Goal: Task Accomplishment & Management: Manage account settings

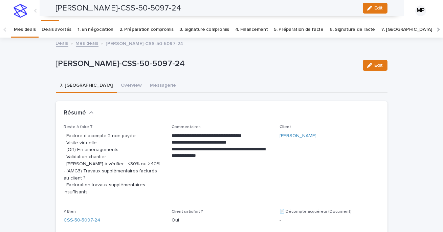
scroll to position [553, 0]
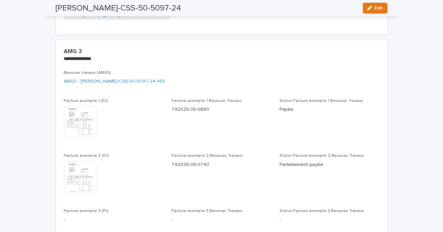
click at [144, 161] on div "This file cannot be opened Download File" at bounding box center [114, 178] width 100 height 34
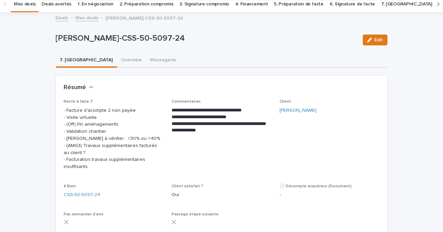
scroll to position [0, 0]
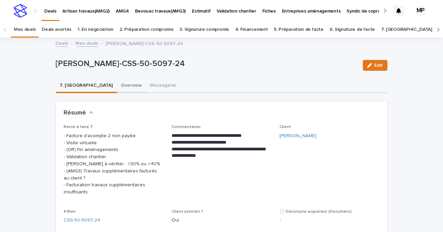
click at [117, 88] on button "Overview" at bounding box center [131, 86] width 29 height 14
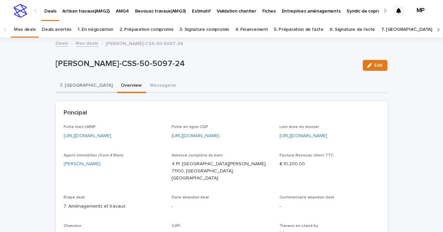
click at [71, 85] on button "7. [GEOGRAPHIC_DATA]" at bounding box center [86, 86] width 61 height 14
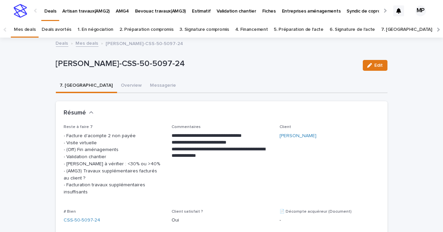
click at [77, 85] on button "7. [GEOGRAPHIC_DATA]" at bounding box center [86, 86] width 61 height 14
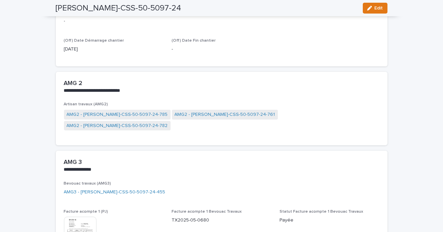
scroll to position [445, 0]
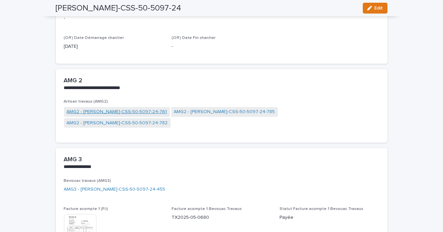
click at [130, 113] on link "AMG2 - [PERSON_NAME]-CSS-50-5097-24-761" at bounding box center [117, 111] width 101 height 7
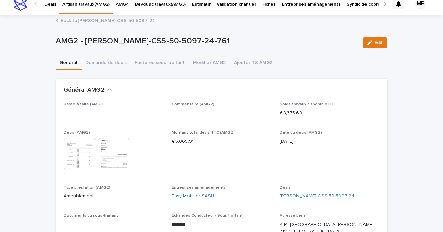
scroll to position [9, 0]
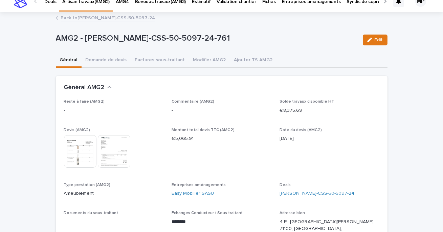
click at [102, 17] on link "Back to [PERSON_NAME]-CSS-50-5097-24" at bounding box center [108, 18] width 95 height 8
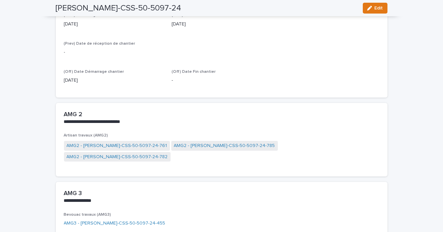
scroll to position [412, 0]
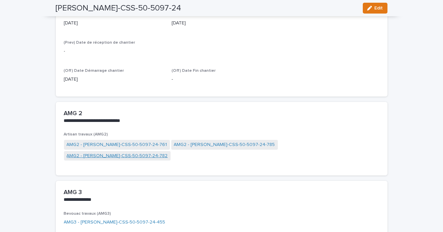
click at [168, 152] on link "AMG2 - [PERSON_NAME]-CSS-50-5097-24-782" at bounding box center [117, 155] width 101 height 7
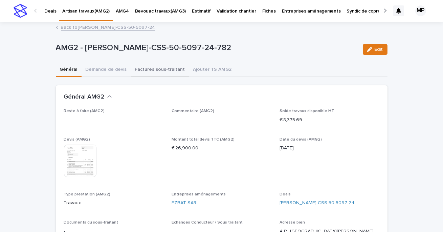
click at [161, 69] on button "Factures sous-traitant" at bounding box center [160, 70] width 58 height 14
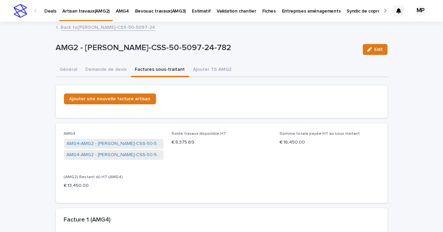
click at [73, 26] on link "Back to [PERSON_NAME]-CSS-50-5097-24" at bounding box center [108, 27] width 95 height 8
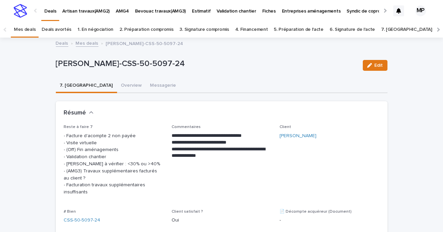
click at [122, 13] on p "AMG4" at bounding box center [122, 7] width 13 height 14
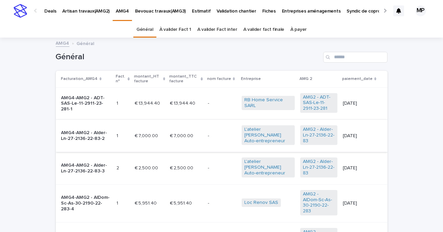
scroll to position [2, 0]
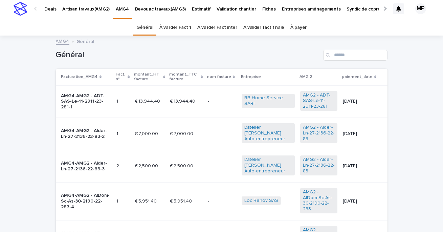
click at [182, 28] on link "À valider Fact 1" at bounding box center [176, 28] width 32 height 16
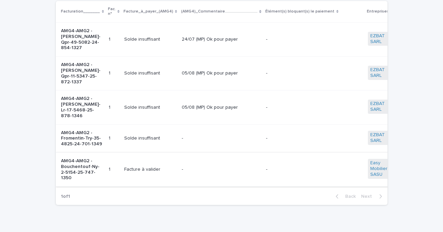
scroll to position [88, 0]
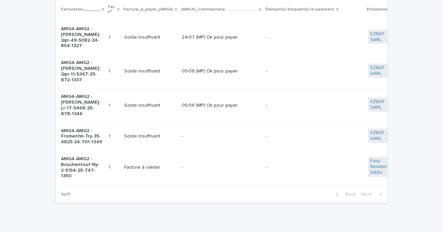
click at [192, 163] on div "-" at bounding box center [221, 166] width 79 height 7
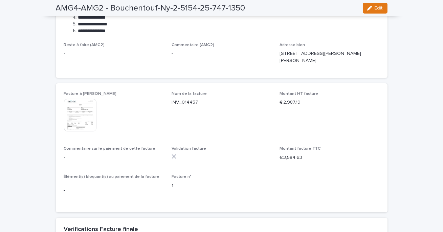
scroll to position [225, 0]
click at [80, 113] on img at bounding box center [80, 114] width 33 height 33
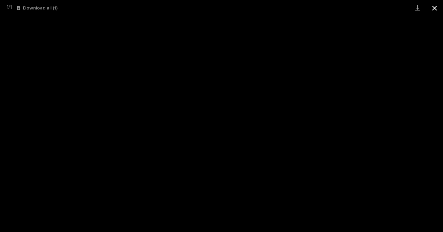
click at [432, 9] on button "Close gallery" at bounding box center [435, 8] width 17 height 16
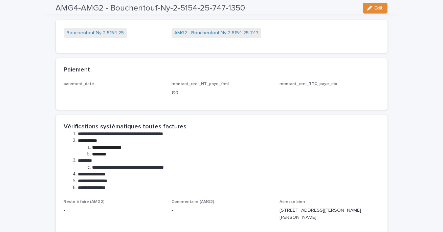
scroll to position [0, 0]
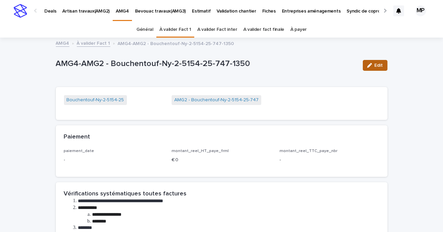
click at [382, 64] on span "Edit" at bounding box center [379, 65] width 8 height 5
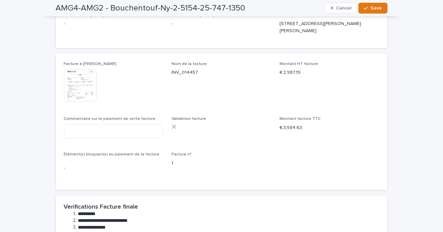
scroll to position [254, 0]
click at [145, 135] on textarea at bounding box center [114, 131] width 100 height 15
type textarea "**********"
click at [77, 81] on img at bounding box center [80, 85] width 33 height 33
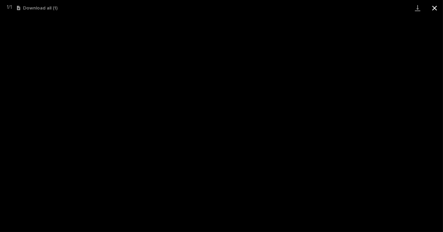
click at [437, 9] on button "Close gallery" at bounding box center [435, 8] width 17 height 16
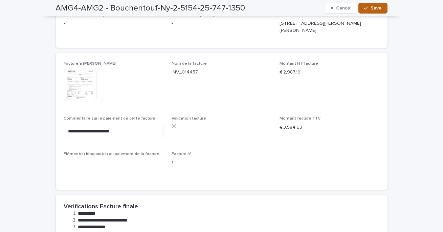
click at [377, 5] on button "Save" at bounding box center [373, 8] width 29 height 11
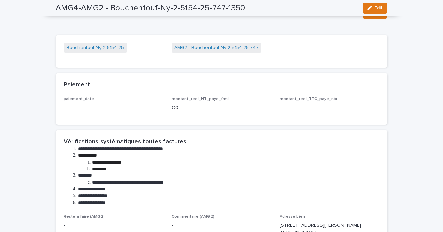
scroll to position [0, 0]
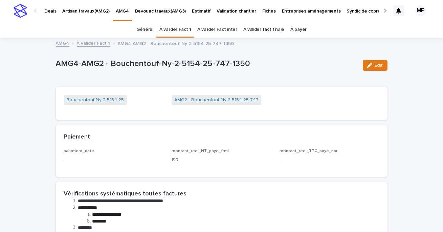
click at [96, 43] on link "À valider Fact 1" at bounding box center [94, 43] width 34 height 8
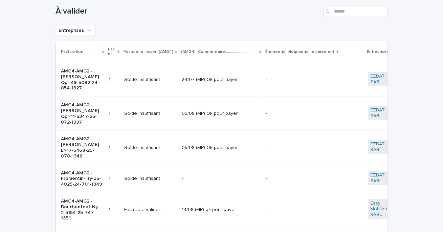
click at [111, 176] on p at bounding box center [114, 179] width 10 height 6
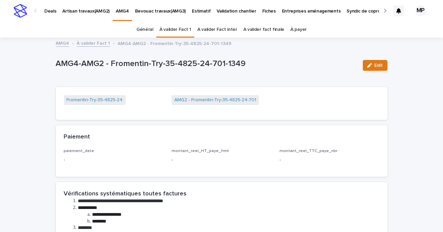
click at [180, 29] on link "À valider Fact 1" at bounding box center [176, 30] width 32 height 16
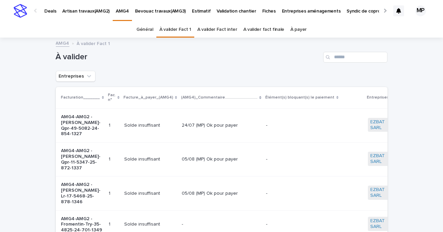
click at [222, 31] on link "A valider Fact inter" at bounding box center [218, 30] width 40 height 16
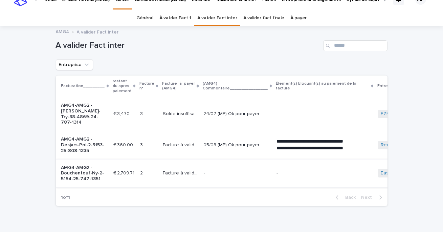
scroll to position [9, 0]
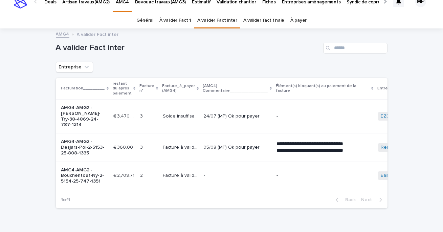
click at [230, 145] on p "05/08 (MP) Ok pour payer" at bounding box center [237, 148] width 67 height 6
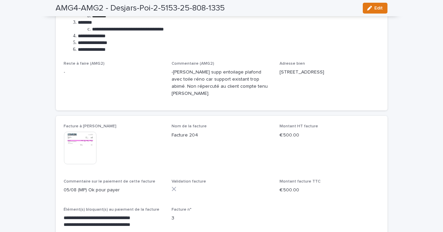
scroll to position [220, 0]
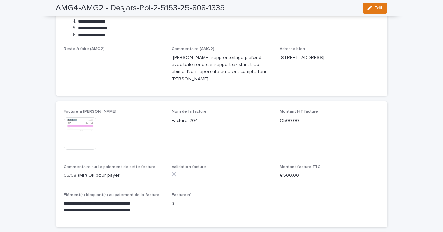
click at [82, 129] on img at bounding box center [80, 133] width 33 height 33
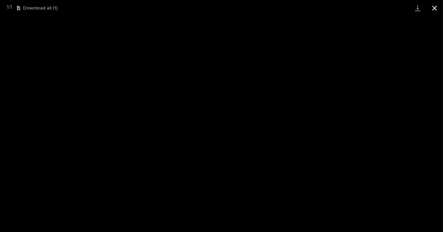
click at [434, 10] on button "Close gallery" at bounding box center [435, 8] width 17 height 16
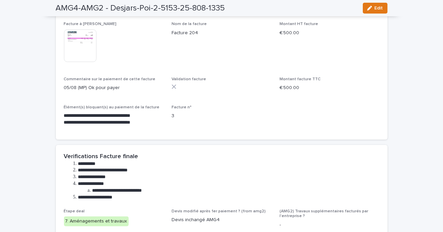
scroll to position [308, 0]
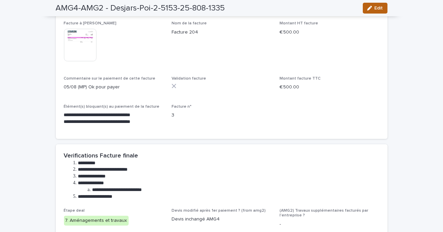
click at [378, 9] on span "Edit" at bounding box center [379, 8] width 8 height 5
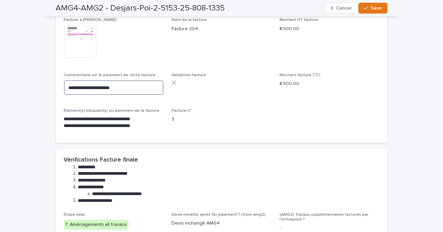
drag, startPoint x: 127, startPoint y: 80, endPoint x: 34, endPoint y: 80, distance: 93.2
click at [34, 80] on div "**********" at bounding box center [221, 80] width 443 height 707
click at [91, 80] on textarea "**********" at bounding box center [114, 87] width 100 height 15
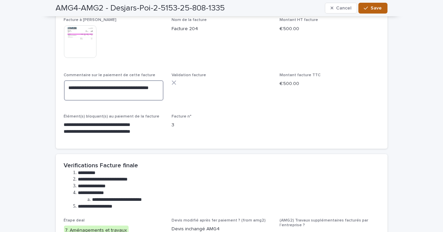
type textarea "**********"
click at [377, 9] on span "Save" at bounding box center [376, 8] width 11 height 5
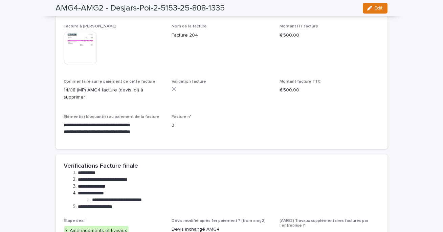
scroll to position [0, 0]
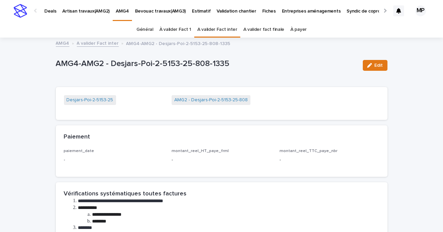
click at [101, 44] on link "A valider Fact inter" at bounding box center [98, 43] width 42 height 8
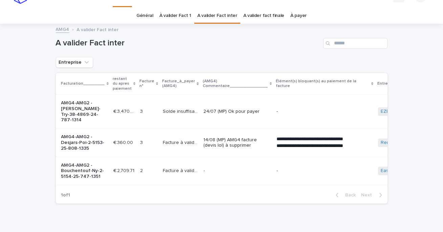
scroll to position [22, 0]
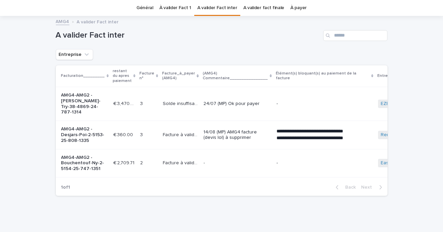
click at [261, 9] on link "A valider fact finale" at bounding box center [264, 8] width 41 height 16
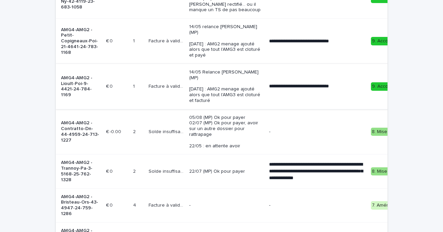
scroll to position [230, 0]
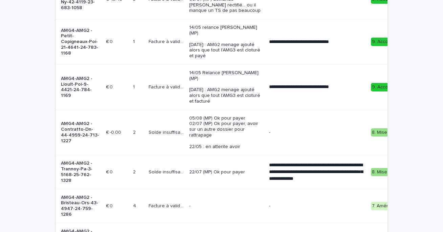
click at [214, 59] on p "14/05 relance [PERSON_NAME] (MP) [DATE] : AMG2 menage ajouté alors que tout l'A…" at bounding box center [226, 42] width 75 height 34
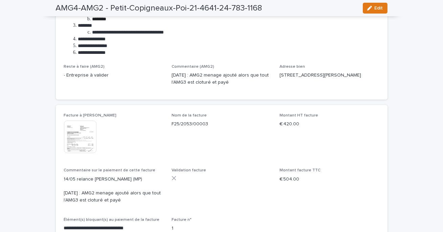
scroll to position [196, 0]
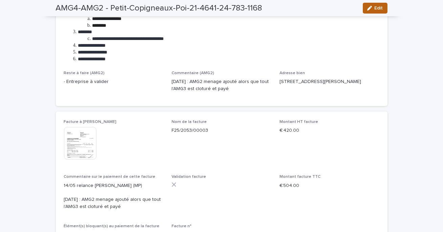
click at [374, 9] on div "button" at bounding box center [371, 8] width 7 height 5
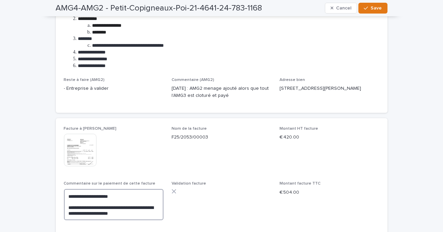
click at [68, 195] on textarea "**********" at bounding box center [114, 205] width 100 height 32
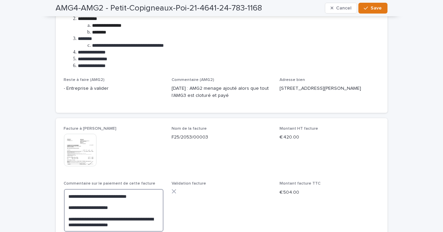
drag, startPoint x: 134, startPoint y: 196, endPoint x: 49, endPoint y: 196, distance: 85.0
click at [49, 196] on div "**********" at bounding box center [221, 206] width 443 height 715
click at [144, 196] on textarea "**********" at bounding box center [114, 210] width 100 height 43
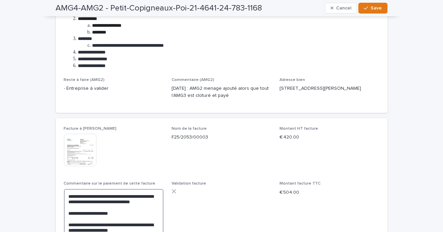
click at [97, 203] on textarea "**********" at bounding box center [114, 216] width 100 height 54
click at [0, 0] on lt-strong "****" at bounding box center [0, 0] width 0 height 0
click at [118, 201] on textarea "**********" at bounding box center [114, 216] width 100 height 54
click at [0, 0] on lt-em "**********" at bounding box center [0, 0] width 0 height 0
drag, startPoint x: 84, startPoint y: 209, endPoint x: 68, endPoint y: 195, distance: 20.9
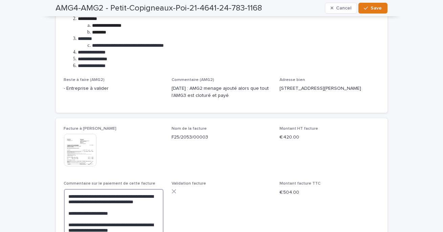
click at [68, 195] on textarea "**********" at bounding box center [114, 216] width 100 height 54
type textarea "**********"
click at [144, 151] on div "This file cannot be opened Download File" at bounding box center [114, 151] width 100 height 34
click at [374, 8] on span "Save" at bounding box center [376, 8] width 11 height 5
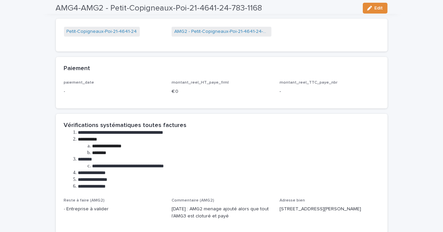
scroll to position [0, 0]
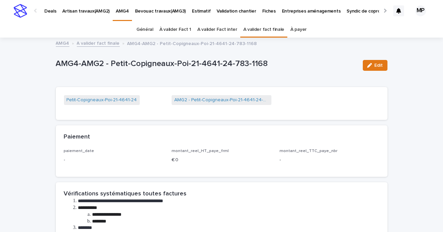
click at [99, 46] on link "A valider fact finale" at bounding box center [98, 43] width 43 height 8
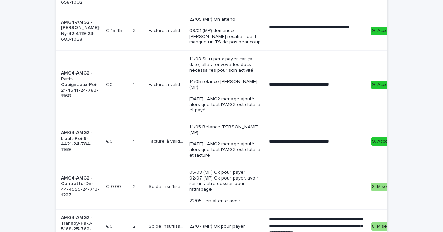
scroll to position [213, 0]
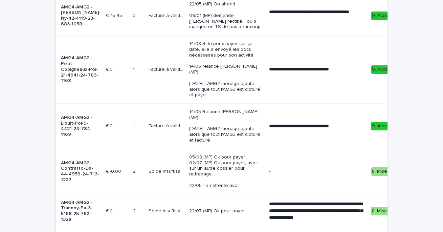
click at [243, 149] on td "14/05 Relance [PERSON_NAME] (MP) [DATE] : AMG2 menage ajouté alors que tout l'A…" at bounding box center [227, 126] width 80 height 45
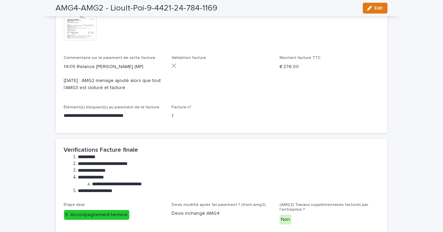
scroll to position [286, 0]
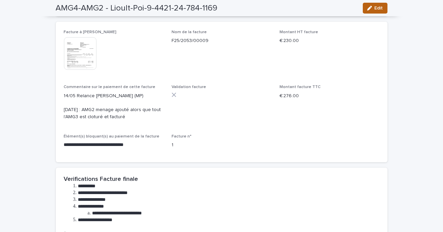
click at [372, 8] on icon "button" at bounding box center [370, 8] width 5 height 5
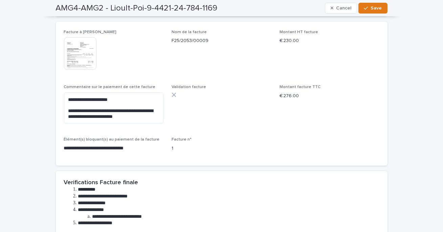
scroll to position [279, 0]
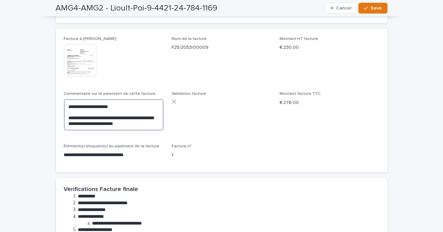
click at [67, 105] on textarea "**********" at bounding box center [114, 115] width 100 height 32
paste textarea "**********"
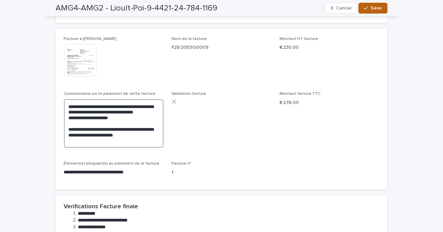
type textarea "**********"
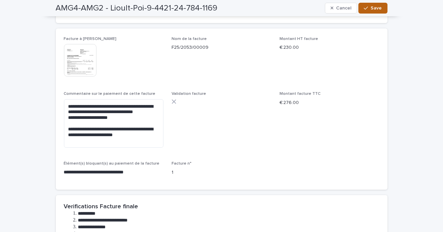
click at [375, 8] on span "Save" at bounding box center [376, 8] width 11 height 5
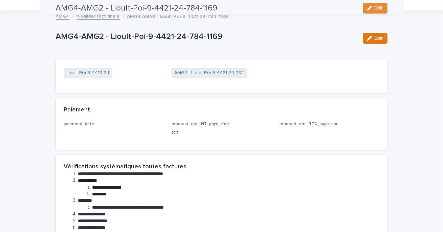
scroll to position [0, 0]
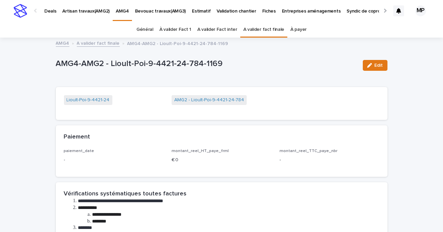
click at [95, 44] on link "A valider fact finale" at bounding box center [98, 43] width 43 height 8
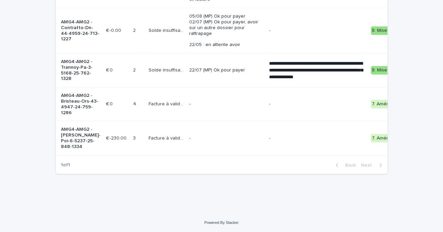
click at [204, 110] on div "-" at bounding box center [226, 104] width 75 height 11
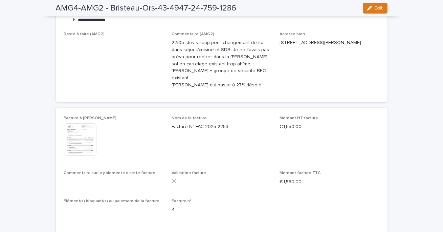
scroll to position [239, 0]
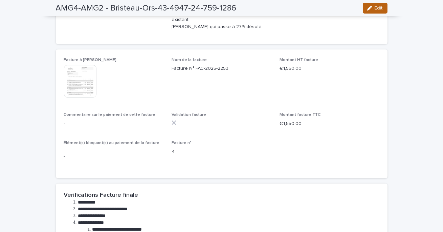
click at [372, 8] on icon "button" at bounding box center [370, 8] width 5 height 5
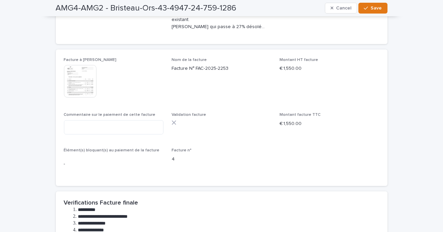
scroll to position [297, 0]
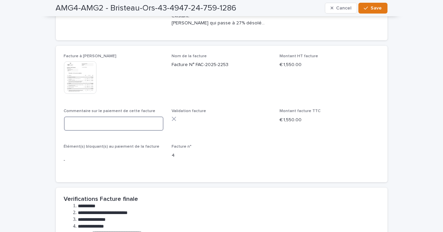
click at [118, 117] on textarea at bounding box center [114, 124] width 100 height 15
type textarea "**********"
click at [377, 7] on span "Save" at bounding box center [376, 8] width 11 height 5
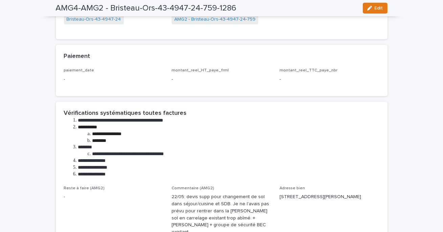
scroll to position [0, 0]
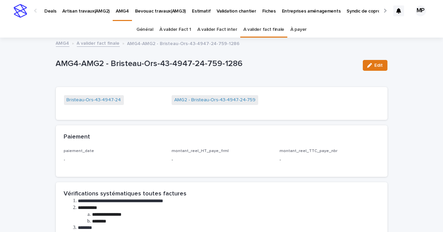
click at [94, 43] on link "A valider fact finale" at bounding box center [98, 43] width 43 height 8
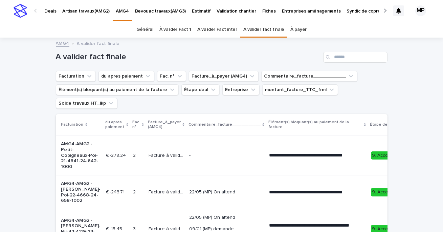
click at [294, 30] on link "À payer" at bounding box center [299, 30] width 16 height 16
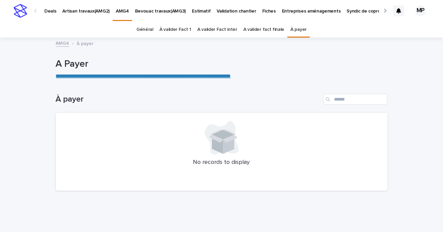
click at [50, 10] on p "Deals" at bounding box center [50, 7] width 12 height 14
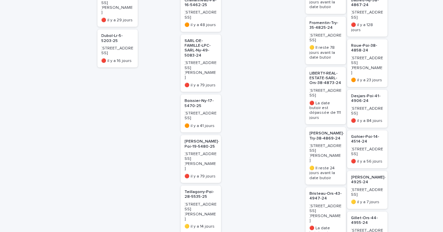
scroll to position [427, 0]
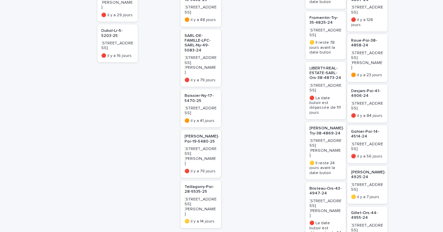
click at [325, 124] on h2 "[PERSON_NAME]-Try-38-4869-24" at bounding box center [326, 131] width 36 height 14
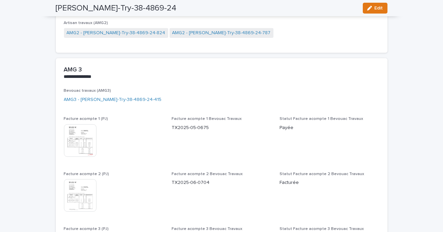
scroll to position [636, 0]
click at [110, 99] on link "AMG3 - [PERSON_NAME]-Try-38-4869-24-415" at bounding box center [113, 99] width 98 height 7
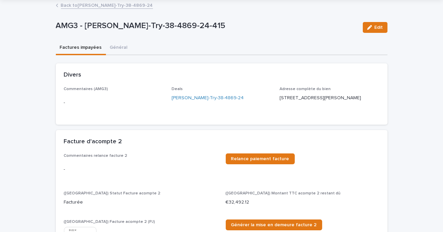
scroll to position [68, 0]
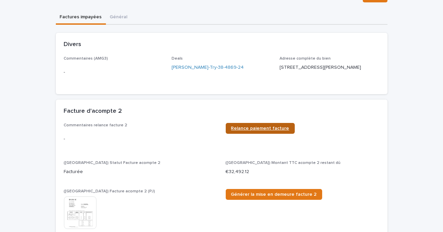
click at [266, 126] on span "Relance paiement facture" at bounding box center [260, 128] width 58 height 5
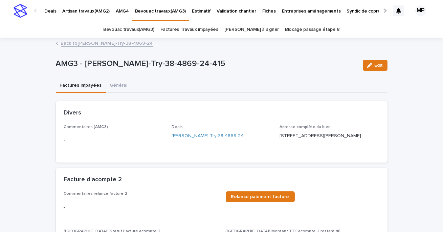
click at [81, 45] on link "Back to [PERSON_NAME]-Try-38-4869-24" at bounding box center [107, 43] width 92 height 8
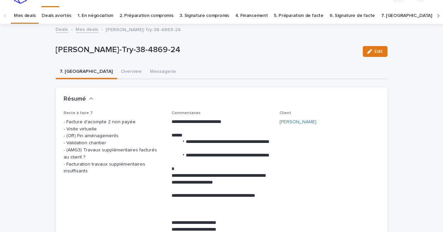
scroll to position [22, 0]
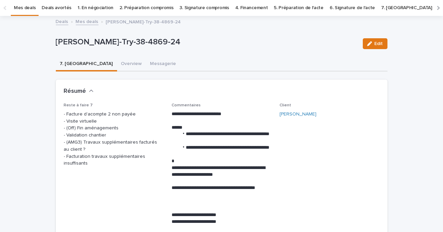
click at [83, 22] on link "Mes deals" at bounding box center [87, 21] width 23 height 8
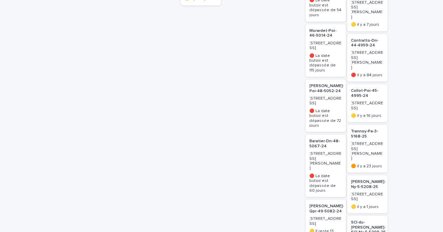
scroll to position [651, 0]
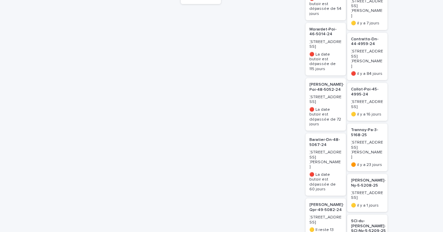
click at [320, 138] on p "Baratier-Dn-48-5067-24" at bounding box center [326, 143] width 32 height 10
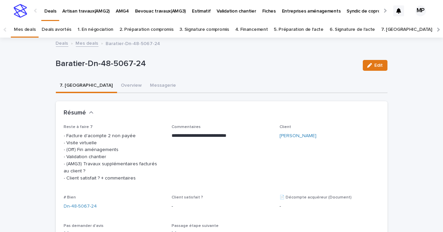
click at [60, 44] on link "Deals" at bounding box center [62, 43] width 13 height 8
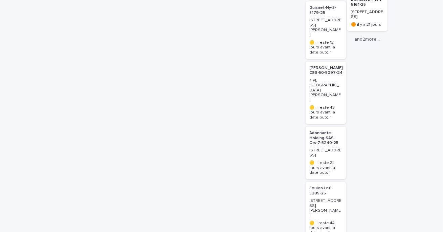
scroll to position [1019, 0]
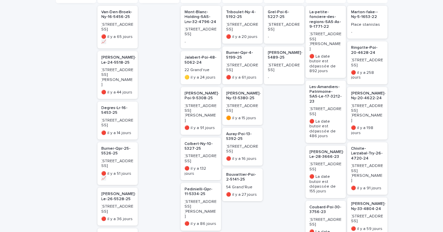
scroll to position [0, 0]
